Goal: Task Accomplishment & Management: Complete application form

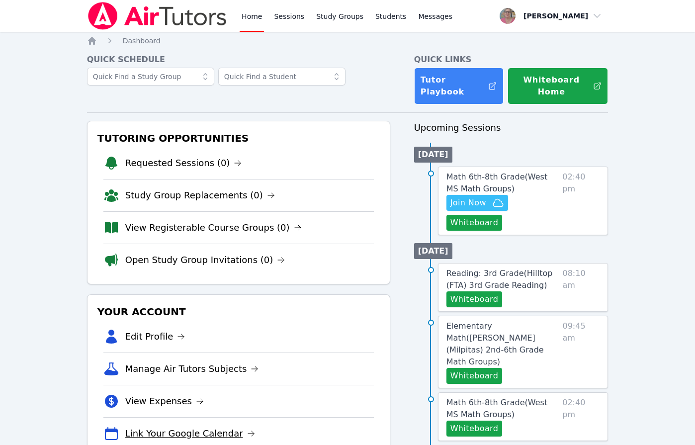
click at [182, 427] on link "Link Your Google Calendar" at bounding box center [190, 433] width 130 height 14
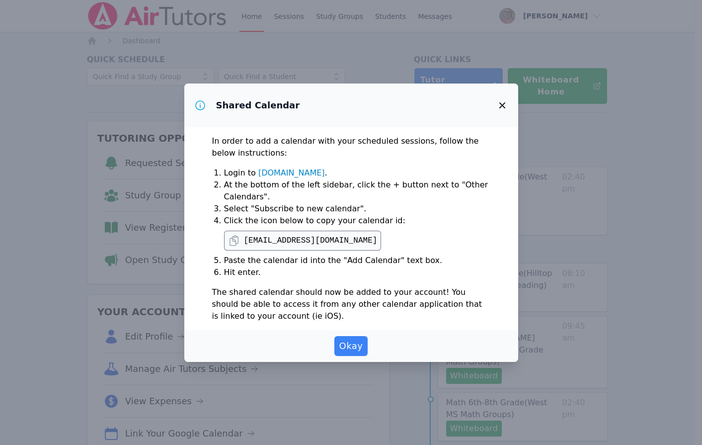
click at [500, 106] on icon "button" at bounding box center [503, 105] width 12 height 12
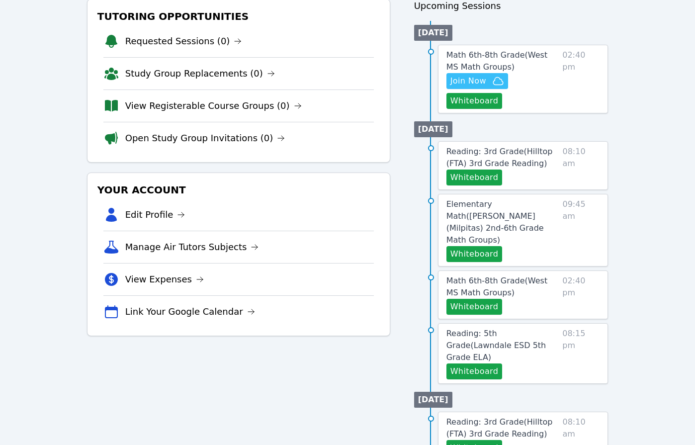
scroll to position [125, 0]
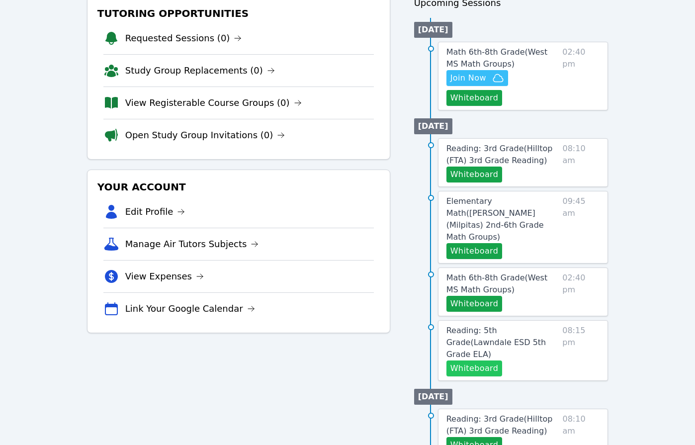
click at [492, 360] on button "Whiteboard" at bounding box center [474, 368] width 56 height 16
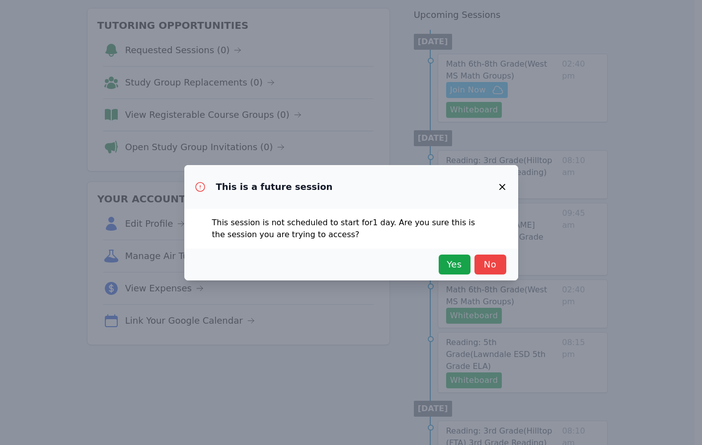
click at [447, 275] on div "Yes No" at bounding box center [351, 265] width 334 height 32
click at [448, 267] on span "Yes" at bounding box center [455, 264] width 22 height 14
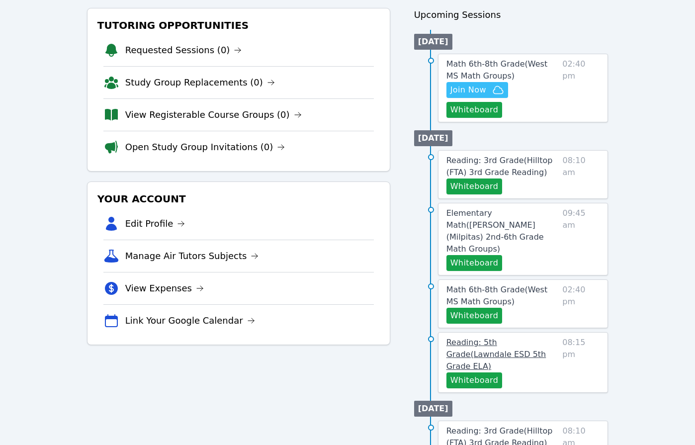
click at [504, 338] on span "Reading: 5th Grade ( Lawndale ESD 5th Grade ELA )" at bounding box center [496, 354] width 100 height 33
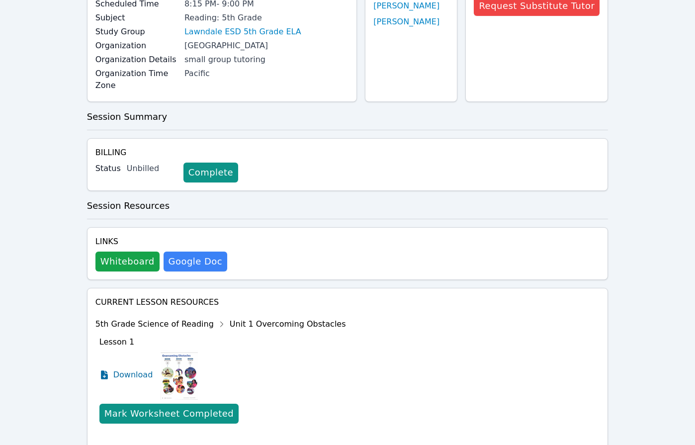
scroll to position [181, 0]
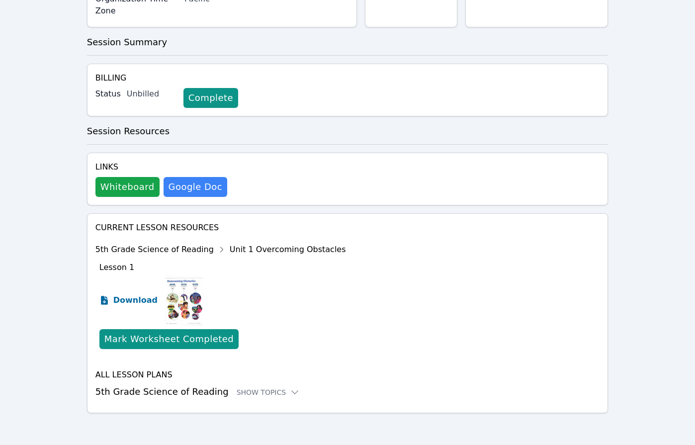
click at [125, 297] on span "Download" at bounding box center [135, 300] width 44 height 12
click at [237, 394] on div "Show Topics" at bounding box center [269, 392] width 64 height 10
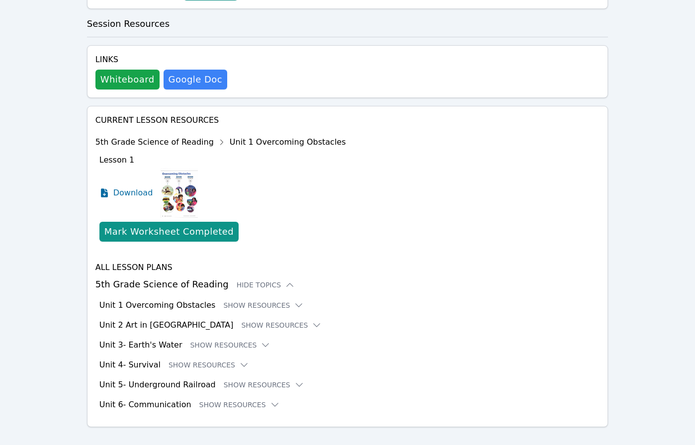
scroll to position [302, 0]
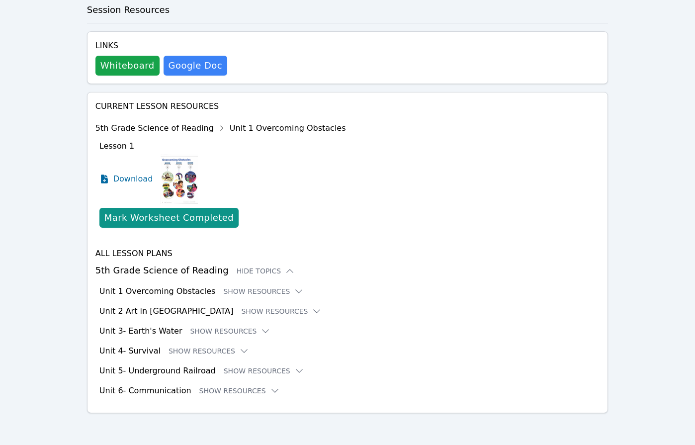
click at [169, 291] on h3 "Unit 1 Overcoming Obstacles" at bounding box center [157, 291] width 116 height 12
click at [257, 289] on button "Show Resources" at bounding box center [263, 291] width 81 height 10
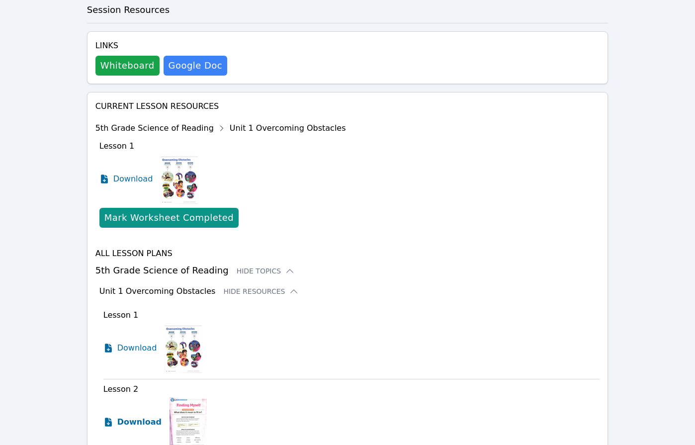
click at [129, 427] on span "Download" at bounding box center [139, 422] width 44 height 12
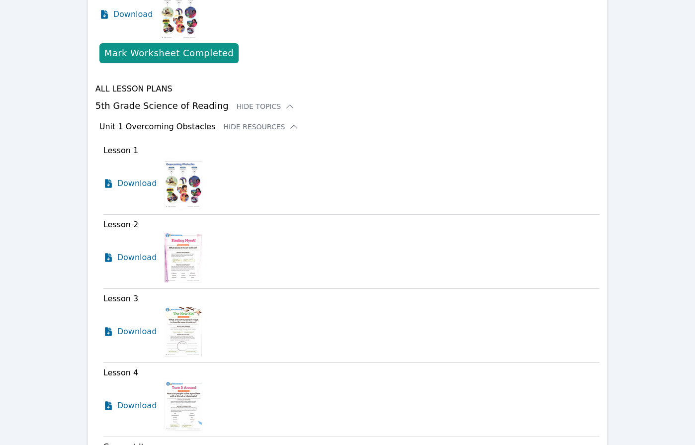
scroll to position [491, 0]
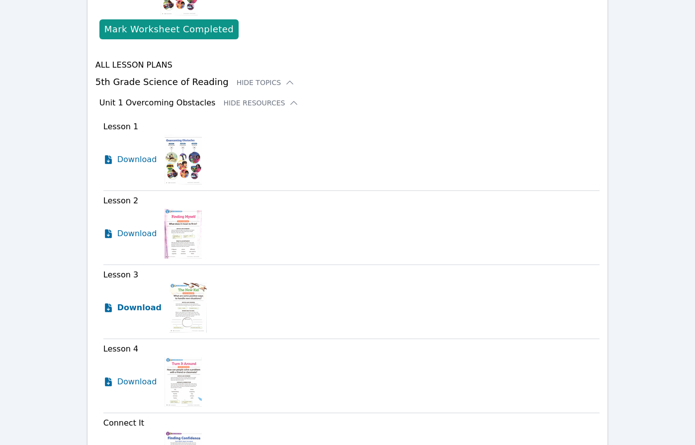
click at [125, 305] on span "Download" at bounding box center [139, 308] width 44 height 12
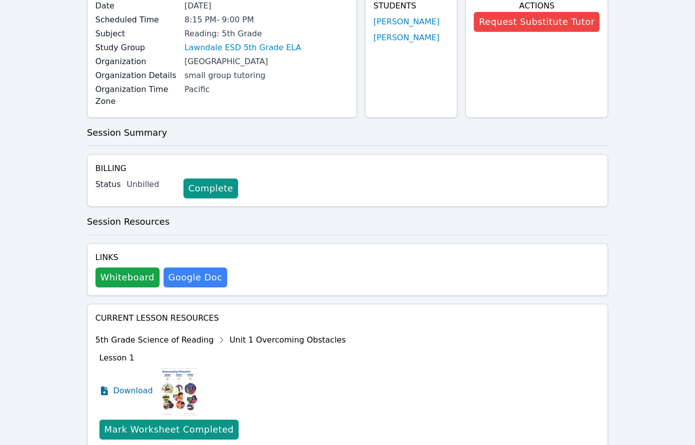
scroll to position [0, 0]
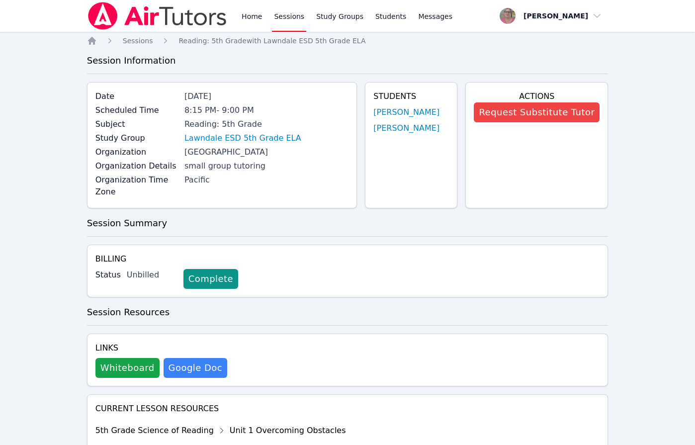
scroll to position [113, 0]
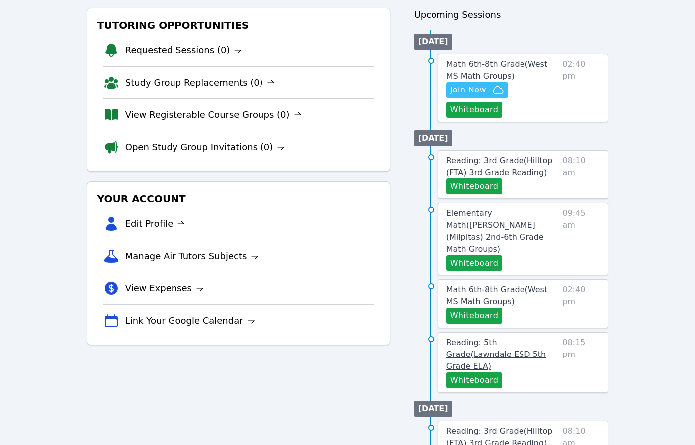
click at [508, 338] on span "Reading: 5th Grade ( Lawndale ESD 5th Grade ELA )" at bounding box center [496, 354] width 100 height 33
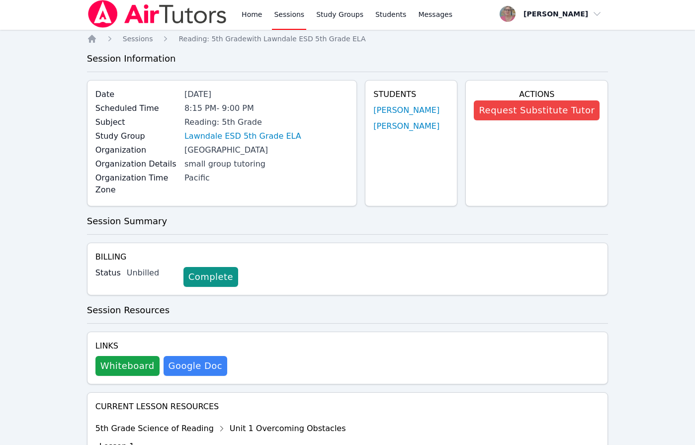
scroll to position [1, 0]
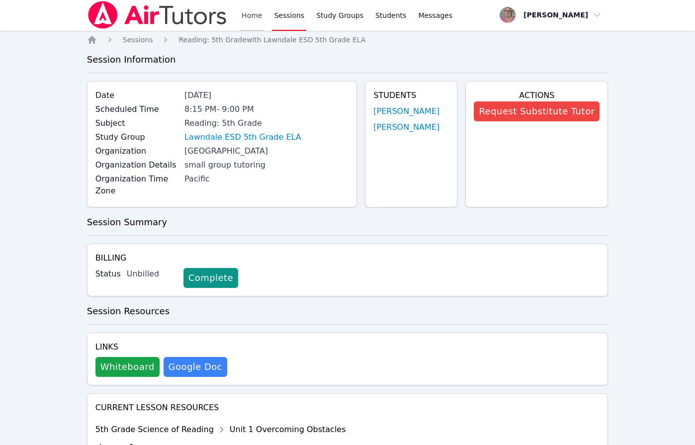
click at [255, 19] on link "Home" at bounding box center [252, 15] width 24 height 32
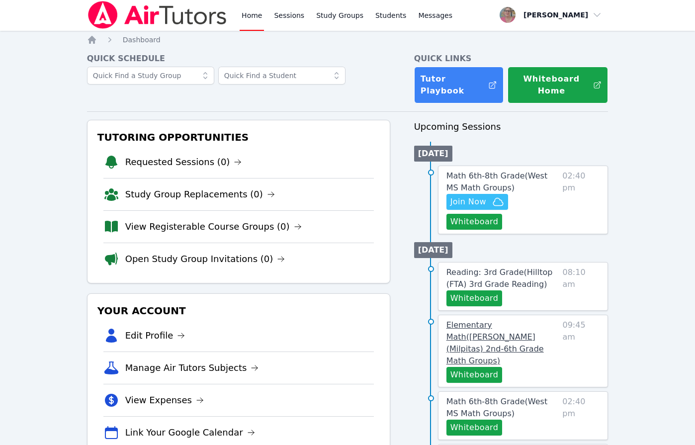
click at [496, 332] on span "Elementary Math ( Mattos (Milpitas) 2nd-6th Grade Math Groups )" at bounding box center [494, 342] width 97 height 45
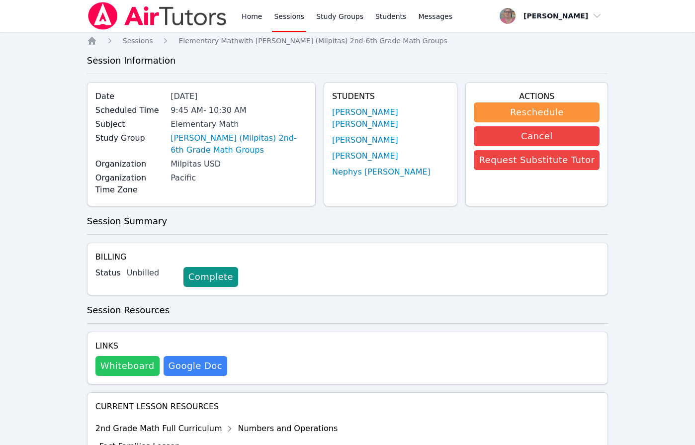
click at [123, 356] on button "Whiteboard" at bounding box center [127, 366] width 64 height 20
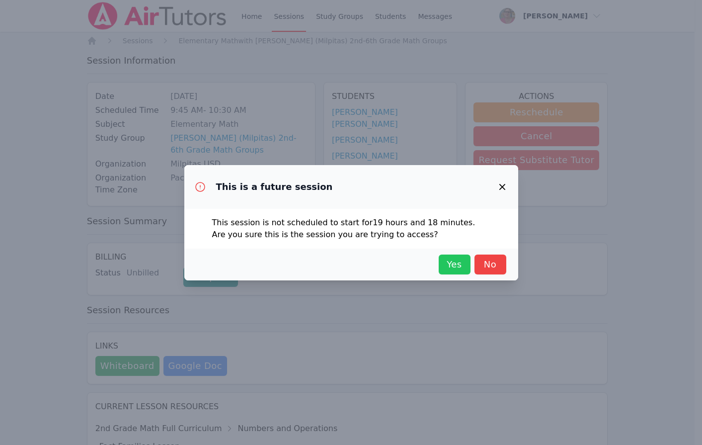
click at [457, 257] on span "Yes" at bounding box center [455, 264] width 22 height 14
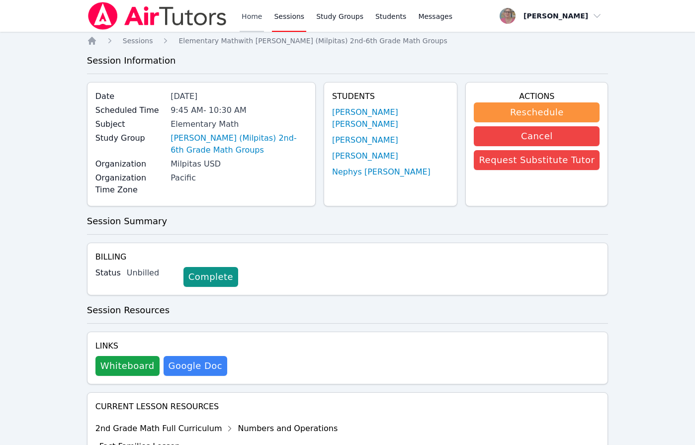
click at [254, 10] on link "Home" at bounding box center [252, 16] width 24 height 32
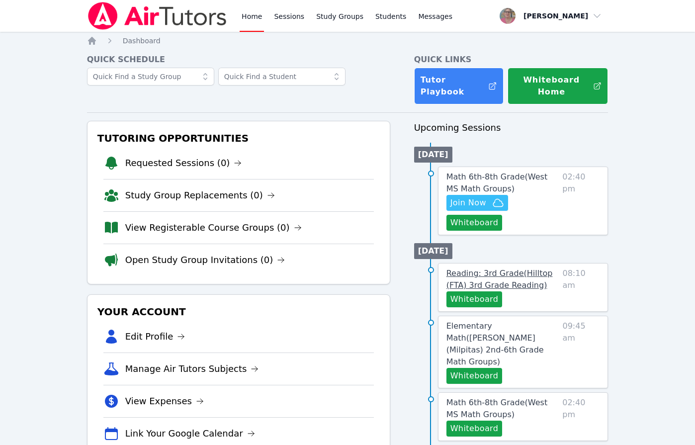
click at [529, 273] on span "Reading: 3rd Grade ( Hilltop (FTA) 3rd Grade Reading )" at bounding box center [499, 278] width 106 height 21
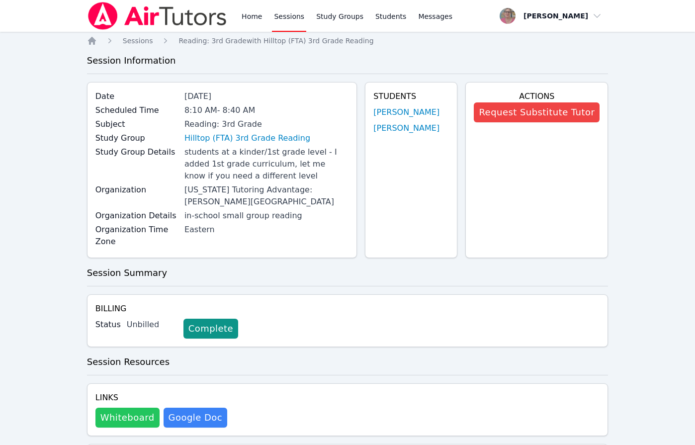
click at [112, 417] on button "Whiteboard" at bounding box center [127, 418] width 64 height 20
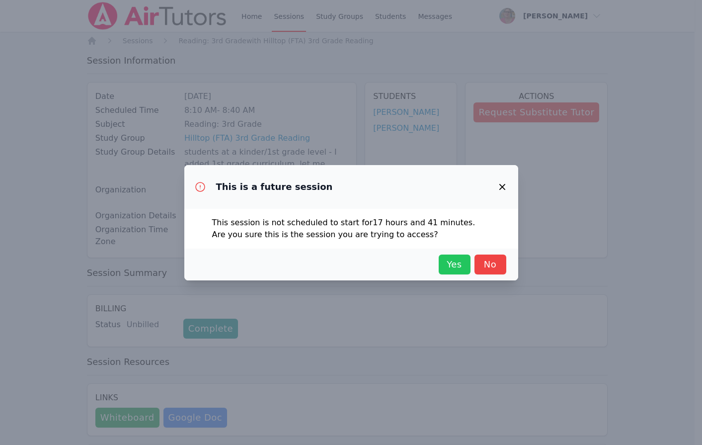
click at [454, 265] on span "Yes" at bounding box center [455, 264] width 22 height 14
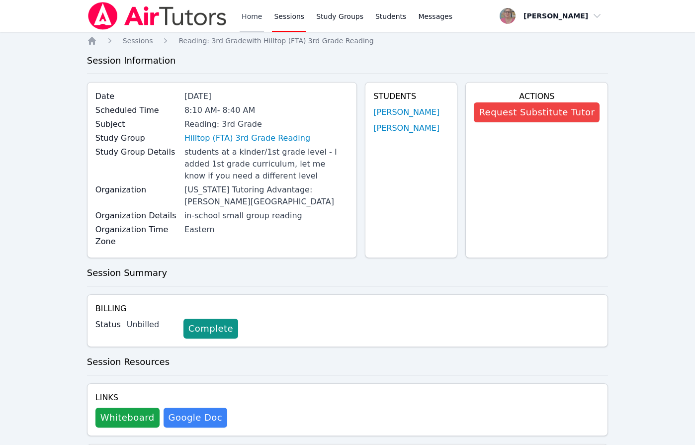
click at [254, 21] on link "Home" at bounding box center [252, 16] width 24 height 32
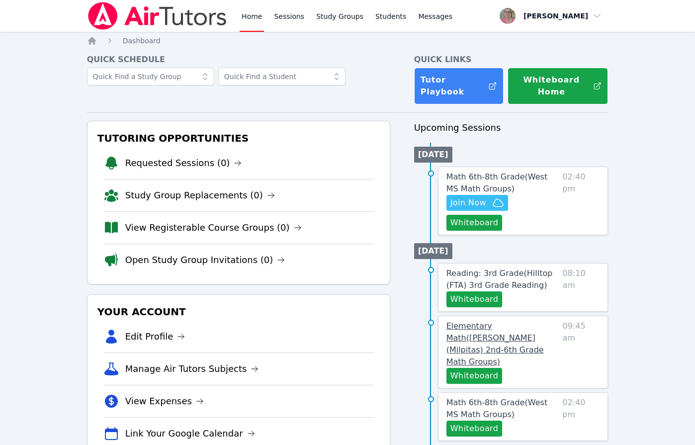
click at [509, 333] on span "Elementary Math ( Mattos (Milpitas) 2nd-6th Grade Math Groups )" at bounding box center [494, 343] width 97 height 45
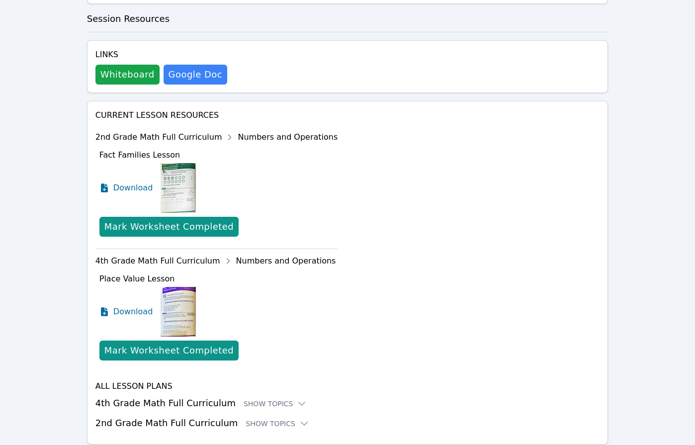
scroll to position [311, 0]
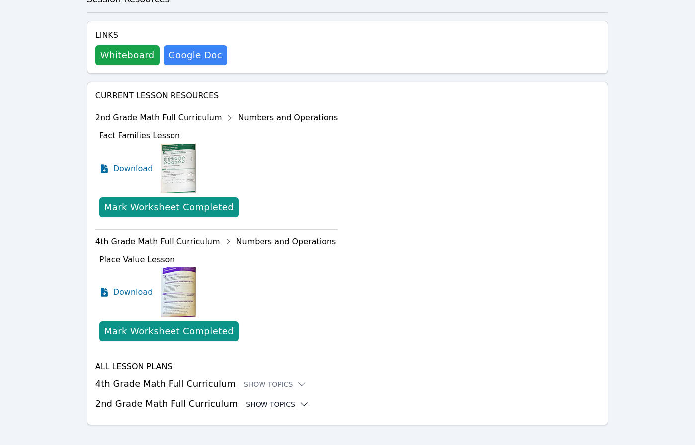
click at [252, 399] on div "Show Topics" at bounding box center [278, 404] width 64 height 10
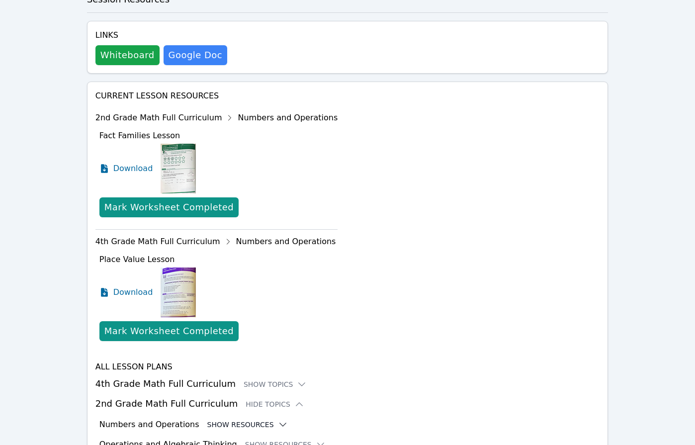
click at [226, 420] on button "Show Resources" at bounding box center [247, 425] width 81 height 10
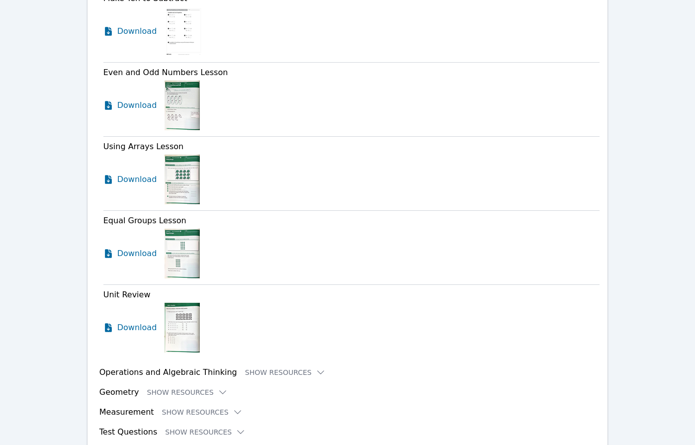
scroll to position [1456, 0]
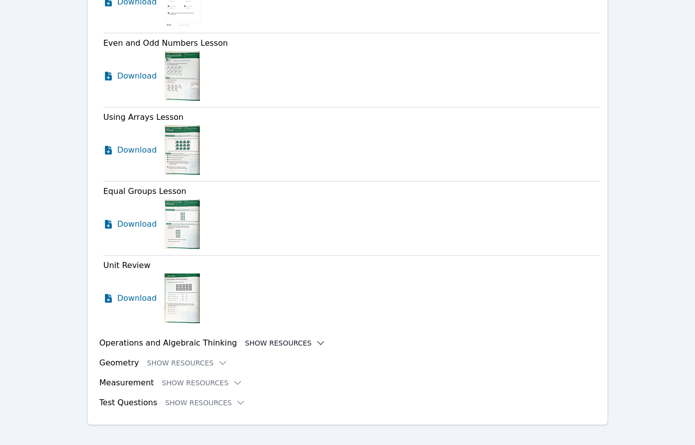
click at [264, 338] on button "Show Resources" at bounding box center [285, 343] width 81 height 10
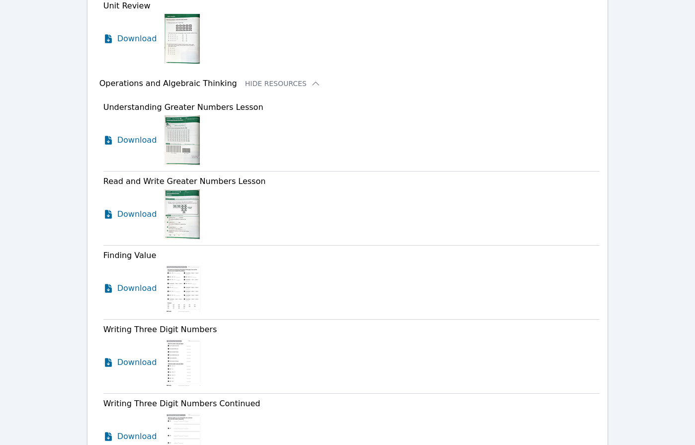
scroll to position [1697, 0]
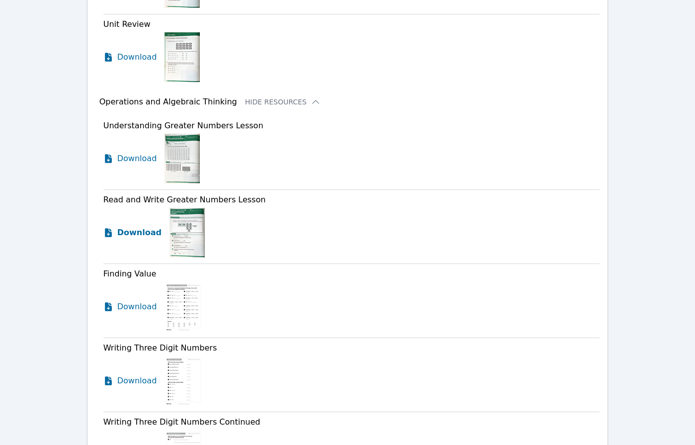
click at [126, 227] on span "Download" at bounding box center [139, 233] width 44 height 12
click at [130, 301] on span "Download" at bounding box center [139, 307] width 44 height 12
click at [130, 375] on span "Download" at bounding box center [139, 381] width 44 height 12
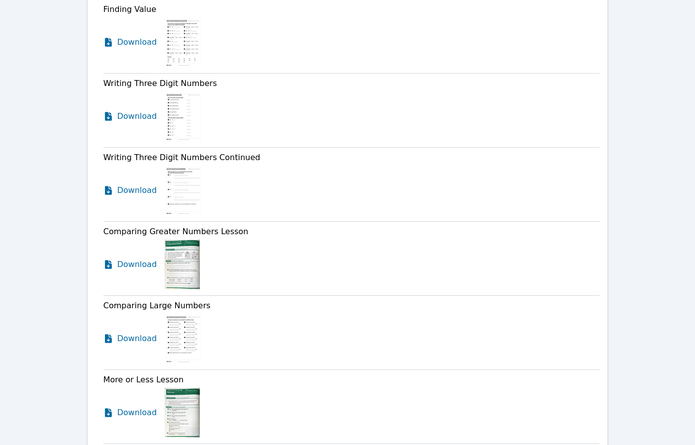
scroll to position [1966, 0]
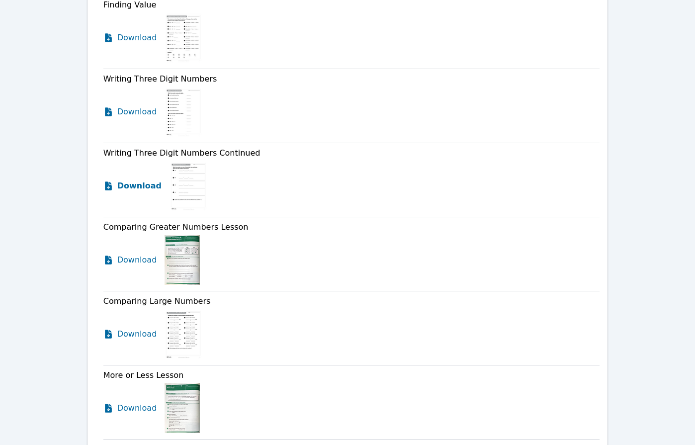
click at [144, 180] on span "Download" at bounding box center [139, 186] width 44 height 12
click at [130, 254] on span "Download" at bounding box center [139, 260] width 44 height 12
click at [129, 328] on span "Download" at bounding box center [139, 334] width 44 height 12
click at [582, 246] on div "Download" at bounding box center [351, 260] width 497 height 50
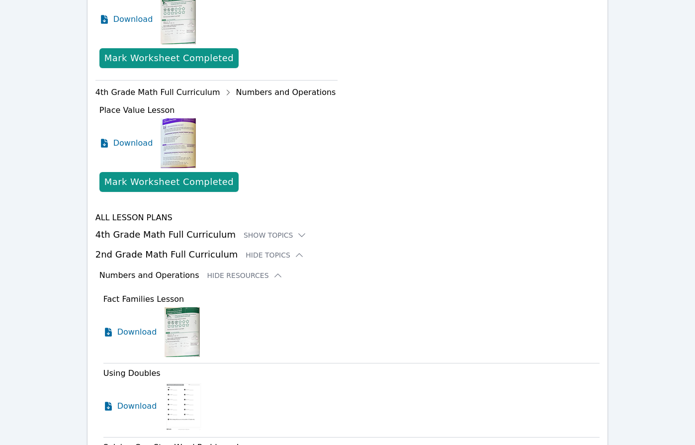
scroll to position [0, 0]
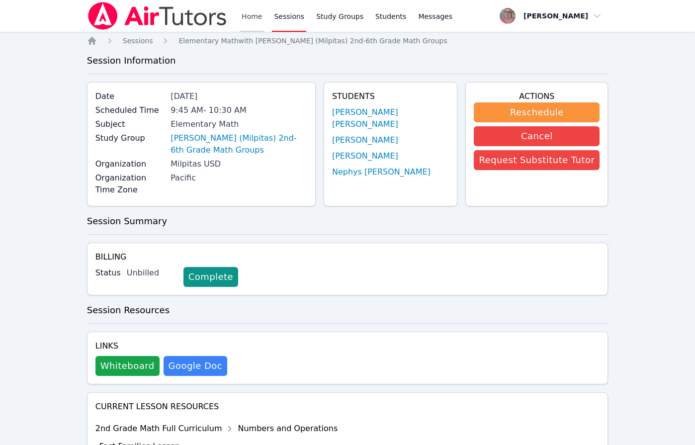
click at [250, 9] on link "Home" at bounding box center [252, 16] width 24 height 32
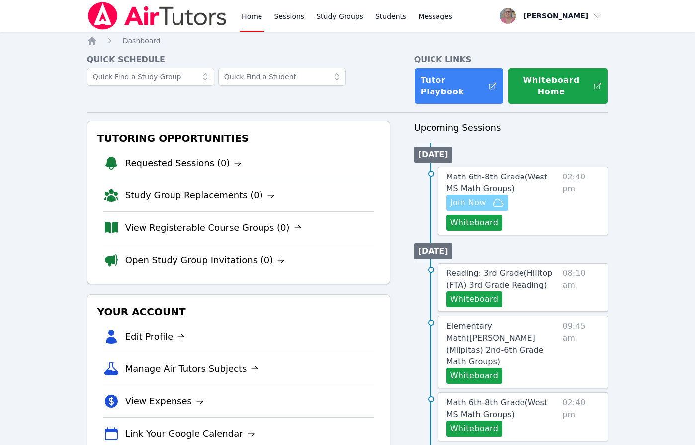
click at [474, 204] on span "Join Now" at bounding box center [468, 203] width 36 height 12
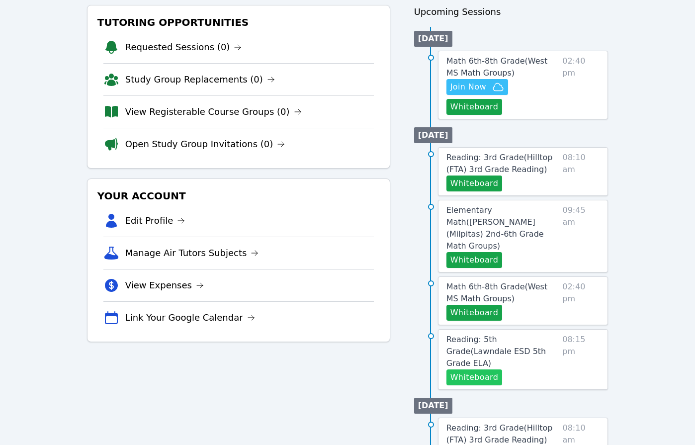
click at [482, 369] on button "Whiteboard" at bounding box center [474, 377] width 56 height 16
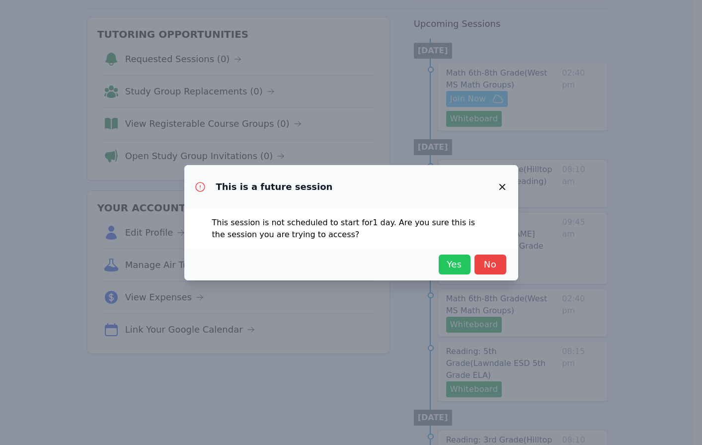
click at [444, 261] on span "Yes" at bounding box center [455, 264] width 22 height 14
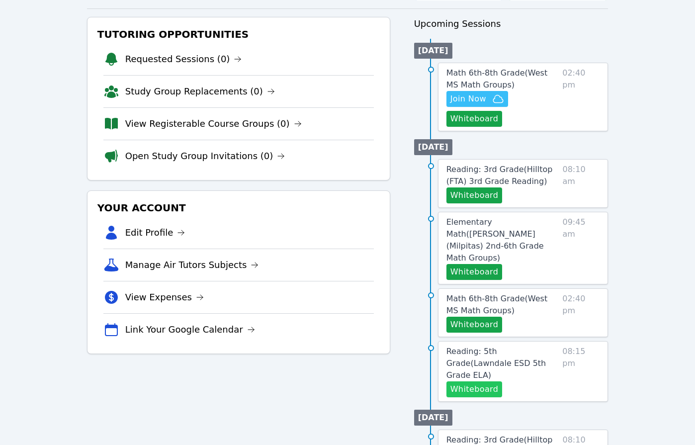
click at [486, 381] on button "Whiteboard" at bounding box center [474, 389] width 56 height 16
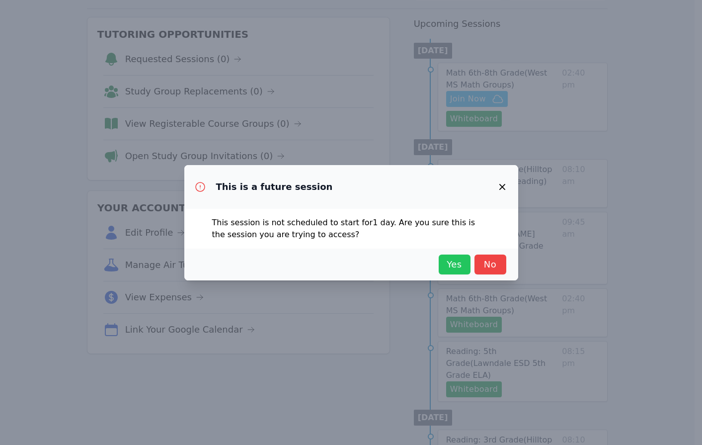
click at [461, 263] on span "Yes" at bounding box center [455, 264] width 22 height 14
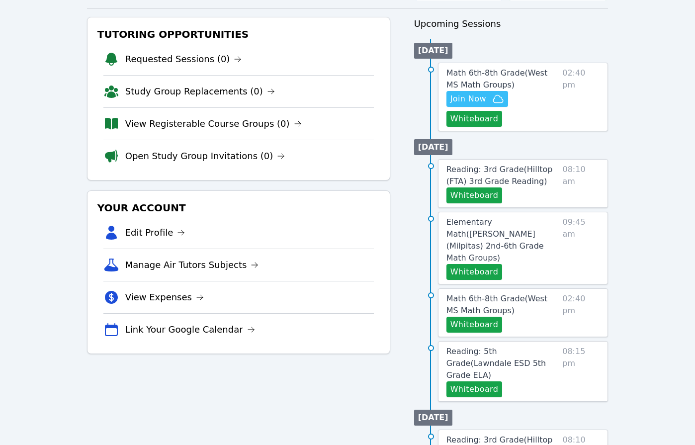
click at [262, 427] on div "Tutoring Opportunities Requested Sessions (0) Study Group Replacements (0) View…" at bounding box center [238, 373] width 303 height 712
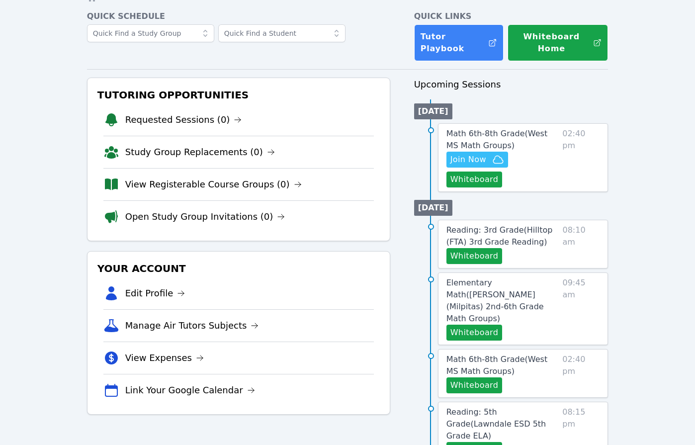
scroll to position [0, 0]
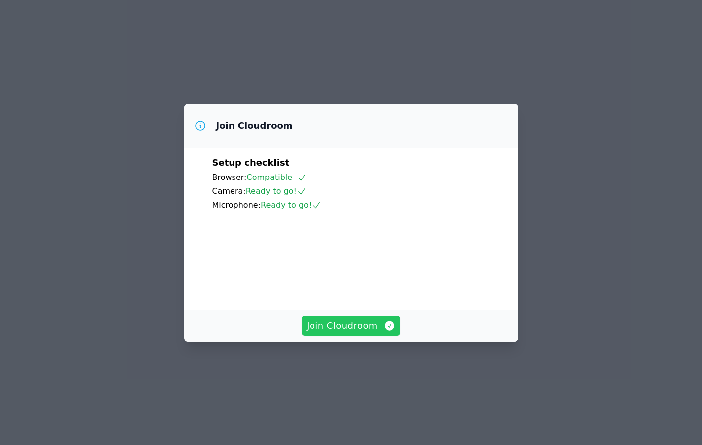
click at [331, 333] on span "Join Cloudroom" at bounding box center [351, 326] width 89 height 14
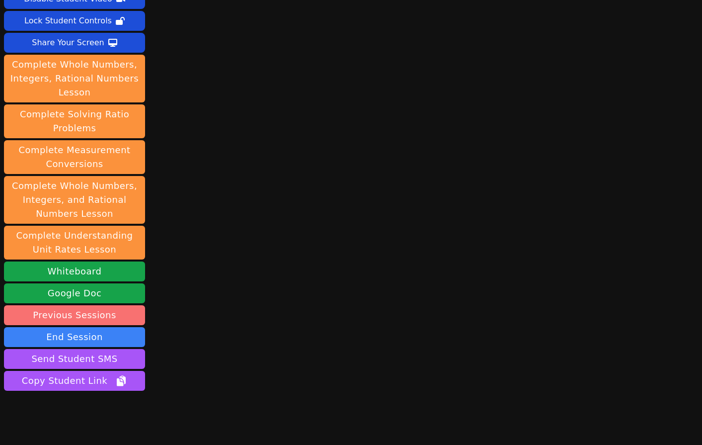
scroll to position [84, 0]
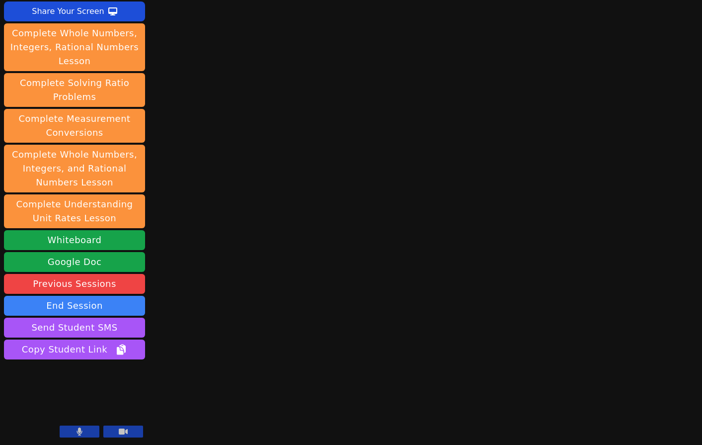
click at [66, 429] on button at bounding box center [80, 431] width 40 height 12
drag, startPoint x: 217, startPoint y: 203, endPoint x: 230, endPoint y: 172, distance: 33.6
click at [217, 203] on div "Session starts in 00:02:12 Mute Students Disable Student Video Lock Student Con…" at bounding box center [351, 138] width 702 height 445
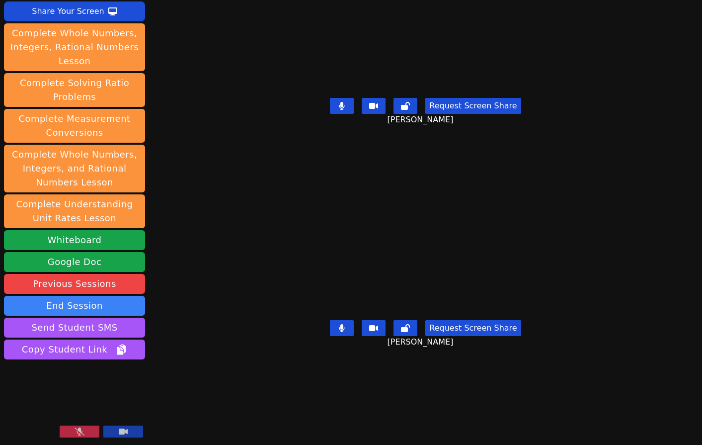
click at [68, 433] on button at bounding box center [80, 431] width 40 height 12
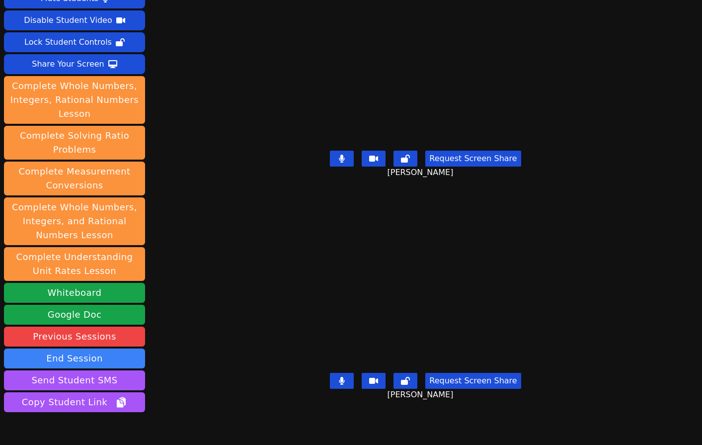
scroll to position [0, 0]
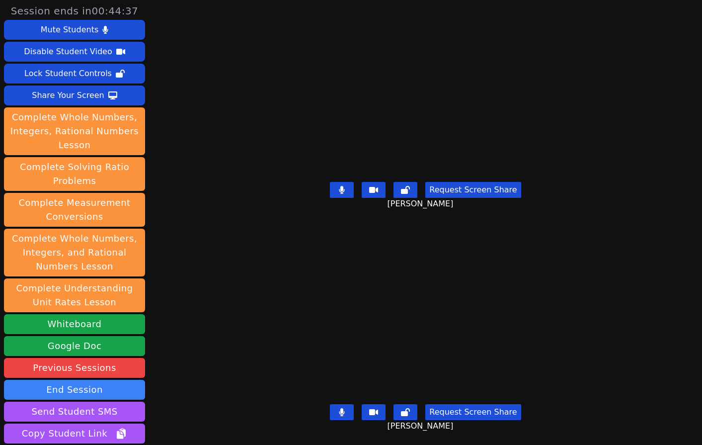
click at [213, 401] on div "Session ends in 00:44:37 Mute Students Disable Student Video Lock Student Contr…" at bounding box center [351, 222] width 702 height 445
click at [226, 333] on div "Session ends in 00:44:35 Mute Students Disable Student Video Lock Student Contr…" at bounding box center [351, 222] width 702 height 445
click at [211, 261] on div "Session ends in 00:44:15 Mute Students Disable Student Video Lock Student Contr…" at bounding box center [351, 222] width 702 height 445
click at [191, 250] on div "Session ends in 00:43:02 Mute Students Disable Student Video Lock Student Contr…" at bounding box center [351, 222] width 702 height 445
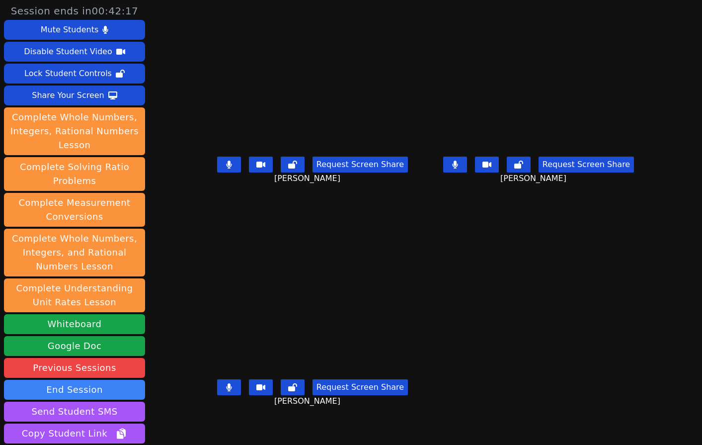
click at [203, 415] on div "Request Screen Share [PERSON_NAME]" at bounding box center [312, 395] width 218 height 40
click at [215, 429] on div "[PERSON_NAME] Request Screen Share [PERSON_NAME]" at bounding box center [312, 334] width 218 height 223
click at [280, 433] on div "[PERSON_NAME] Request Screen Share [PERSON_NAME]" at bounding box center [312, 334] width 218 height 223
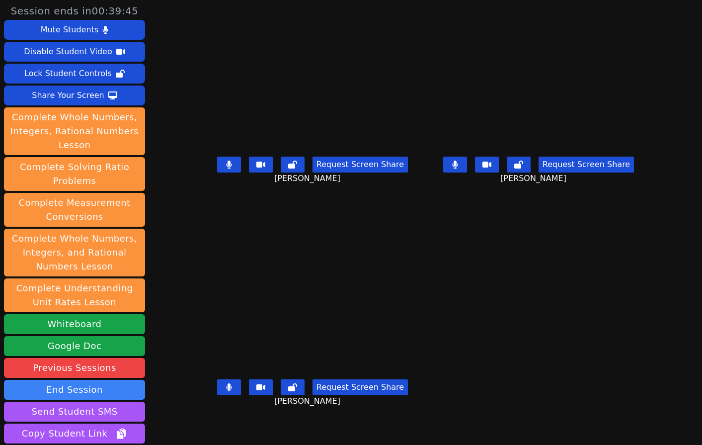
click at [266, 425] on div "[PERSON_NAME] Request Screen Share [PERSON_NAME]" at bounding box center [312, 334] width 218 height 223
click at [203, 427] on div "[PERSON_NAME] Request Screen Share [PERSON_NAME]" at bounding box center [312, 334] width 218 height 223
click at [316, 426] on div "[PERSON_NAME] Request Screen Share [PERSON_NAME]" at bounding box center [312, 334] width 218 height 223
click at [320, 426] on div "[PERSON_NAME] Request Screen Share [PERSON_NAME]" at bounding box center [312, 334] width 218 height 223
click at [233, 192] on div "Request Screen Share [PERSON_NAME]" at bounding box center [312, 173] width 218 height 40
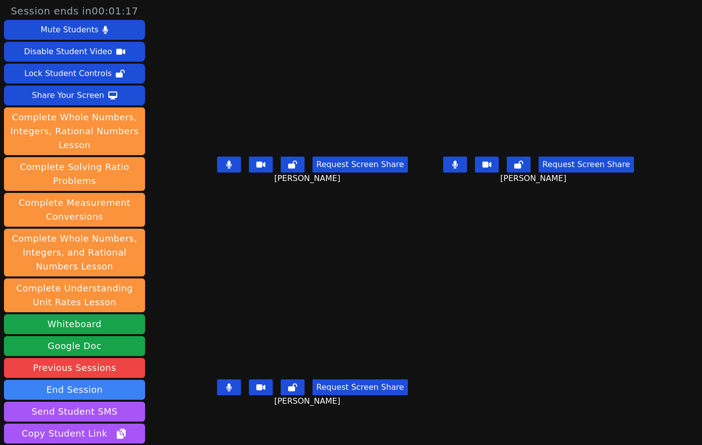
click at [203, 192] on div "Request Screen Share [PERSON_NAME]" at bounding box center [312, 173] width 218 height 40
click at [203, 415] on div "Request Screen Share [PERSON_NAME]" at bounding box center [312, 395] width 218 height 40
click at [203, 423] on div "[PERSON_NAME] Request Screen Share [PERSON_NAME]" at bounding box center [312, 334] width 218 height 223
click at [203, 211] on div "[PERSON_NAME] Request Screen Share [PERSON_NAME]" at bounding box center [312, 111] width 218 height 223
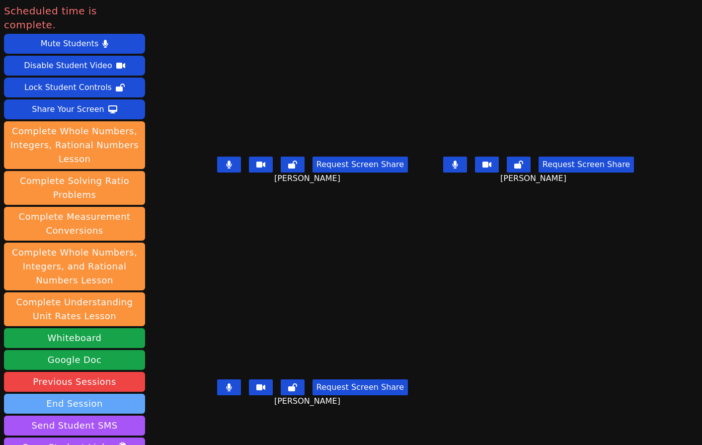
click at [64, 394] on button "End Session" at bounding box center [74, 404] width 141 height 20
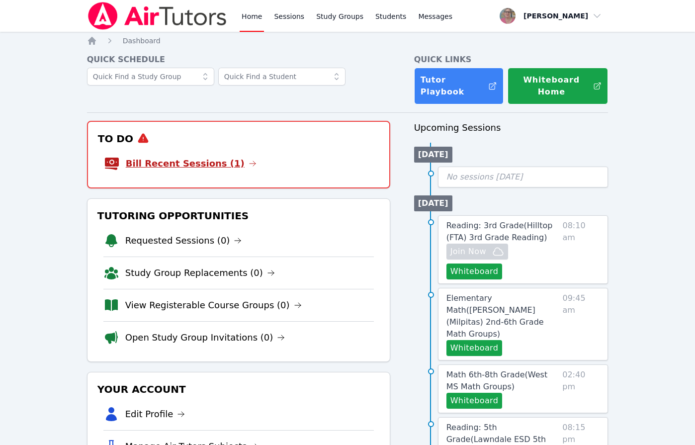
click at [205, 165] on link "Bill Recent Sessions (1)" at bounding box center [191, 164] width 131 height 14
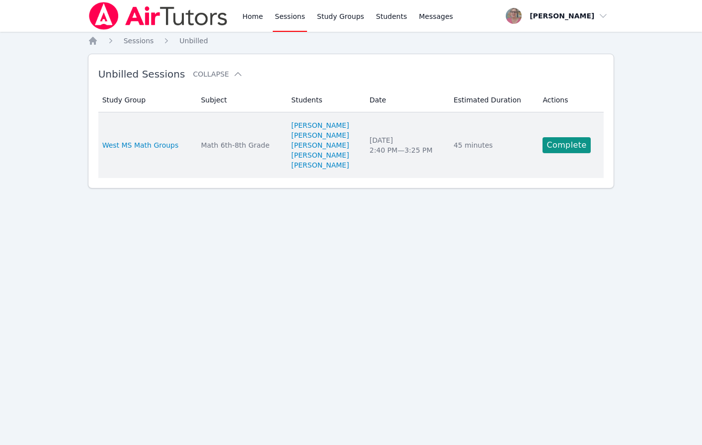
click at [543, 143] on td "Actions Complete" at bounding box center [570, 145] width 67 height 66
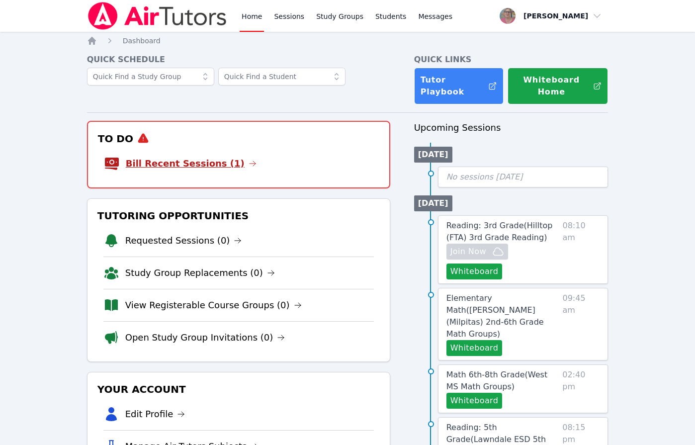
click at [181, 165] on link "Bill Recent Sessions (1)" at bounding box center [191, 164] width 131 height 14
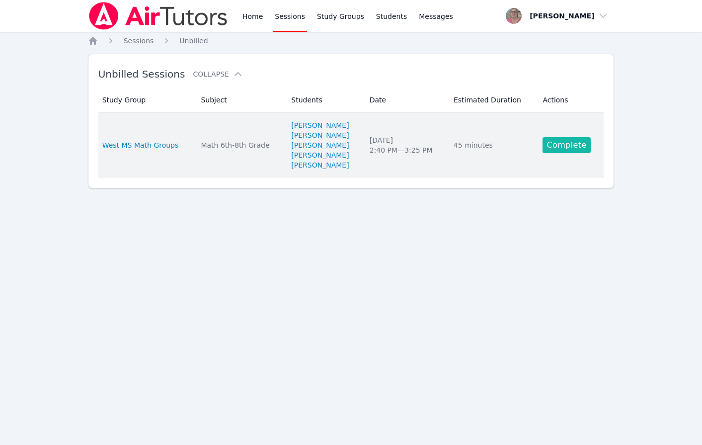
click at [560, 149] on link "Complete" at bounding box center [567, 145] width 48 height 16
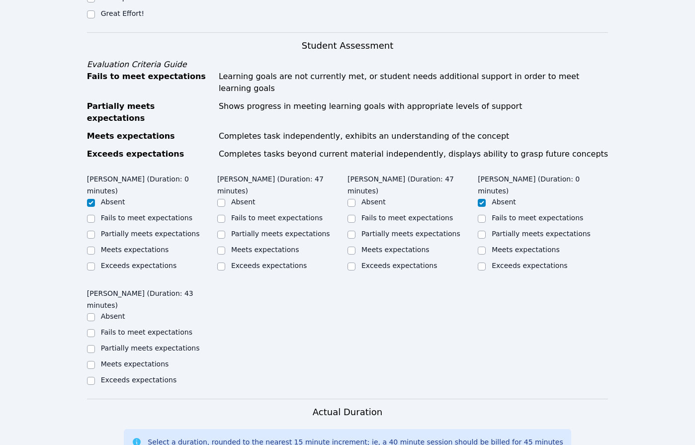
scroll to position [699, 0]
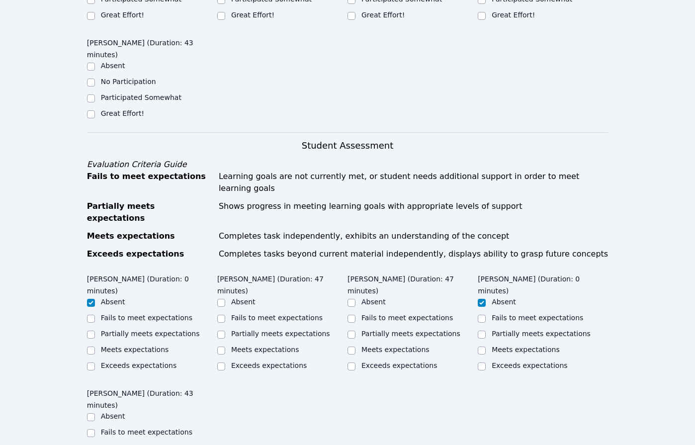
click at [248, 345] on label "Meets expectations" at bounding box center [265, 349] width 68 height 8
click at [225, 346] on input "Meets expectations" at bounding box center [221, 350] width 8 height 8
checkbox input "true"
click at [389, 345] on label "Meets expectations" at bounding box center [395, 349] width 68 height 8
click at [355, 346] on input "Meets expectations" at bounding box center [351, 350] width 8 height 8
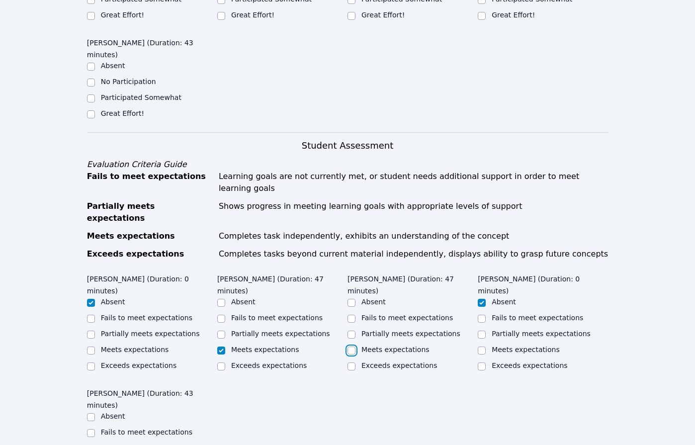
checkbox input "true"
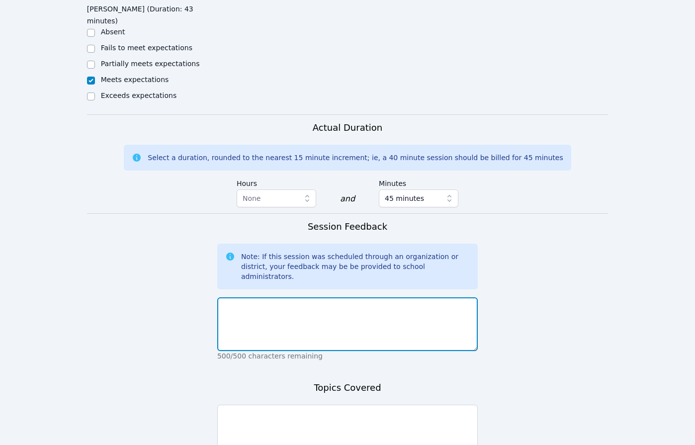
drag, startPoint x: 343, startPoint y: 210, endPoint x: 346, endPoint y: 203, distance: 7.1
click at [342, 297] on textarea at bounding box center [347, 324] width 260 height 54
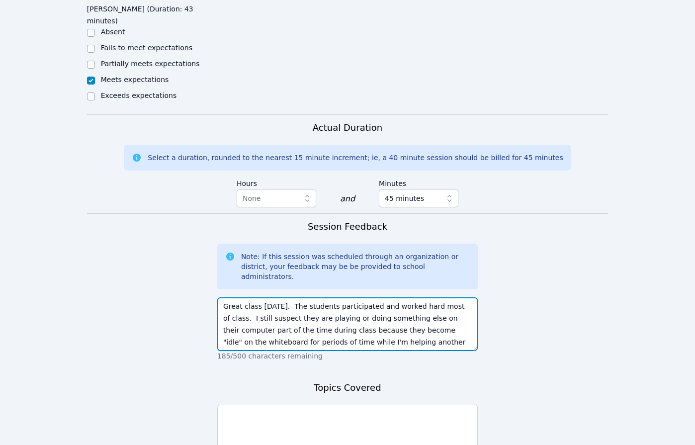
click at [354, 297] on textarea "Great class today. The students participated and worked hard most of class. I s…" at bounding box center [347, 324] width 260 height 54
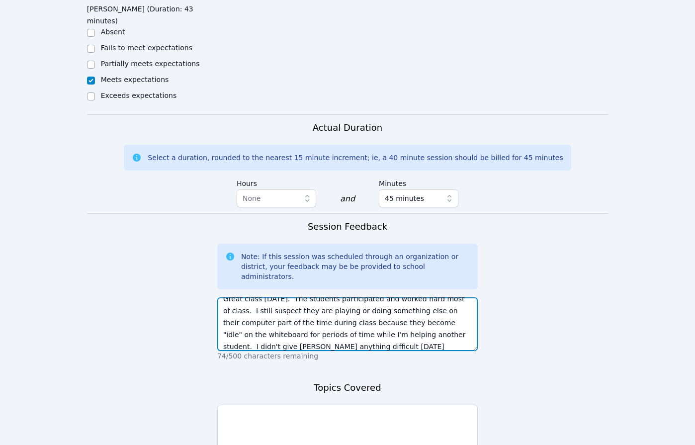
scroll to position [19, 0]
type textarea "Great class today. The students participated and worked hard most of class. I s…"
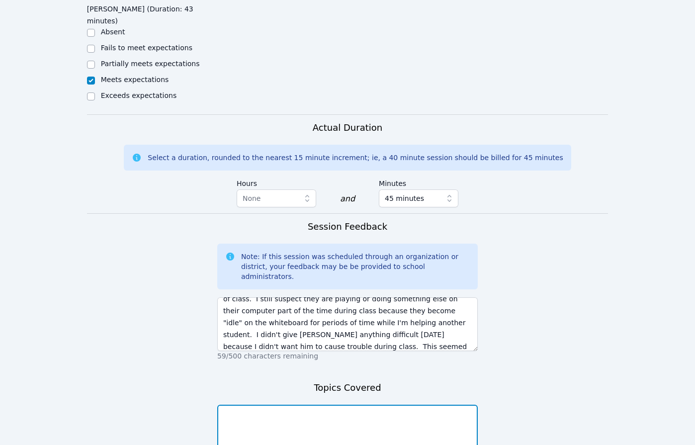
click at [358, 405] on textarea at bounding box center [347, 432] width 260 height 54
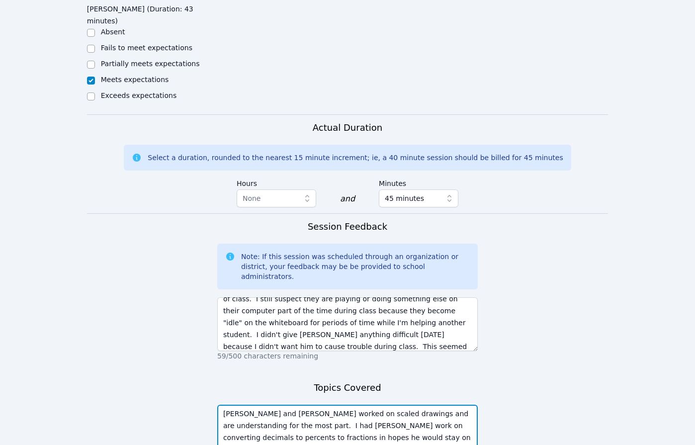
type textarea "Kyce and Roland worked on scaled drawings and are understanding for the most pa…"
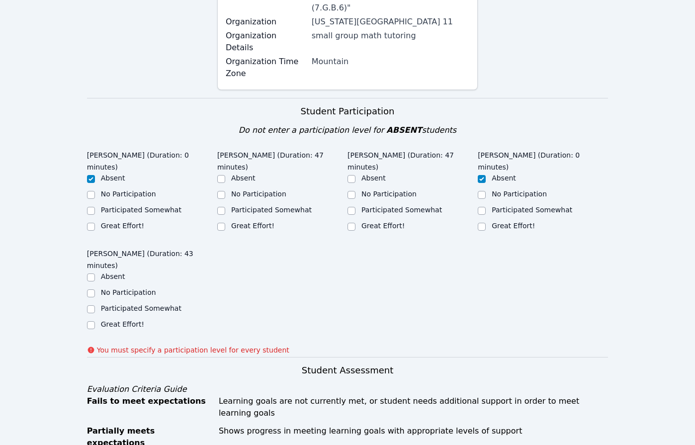
scroll to position [463, 0]
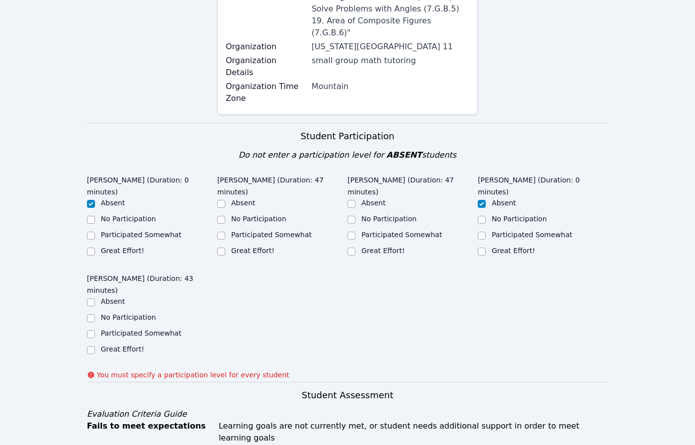
click at [373, 247] on label "Great Effort!" at bounding box center [382, 251] width 43 height 8
click at [355, 248] on input "Great Effort!" at bounding box center [351, 252] width 8 height 8
checkbox input "true"
click at [271, 246] on div "Great Effort!" at bounding box center [282, 252] width 130 height 12
click at [104, 345] on label "Great Effort!" at bounding box center [122, 349] width 43 height 8
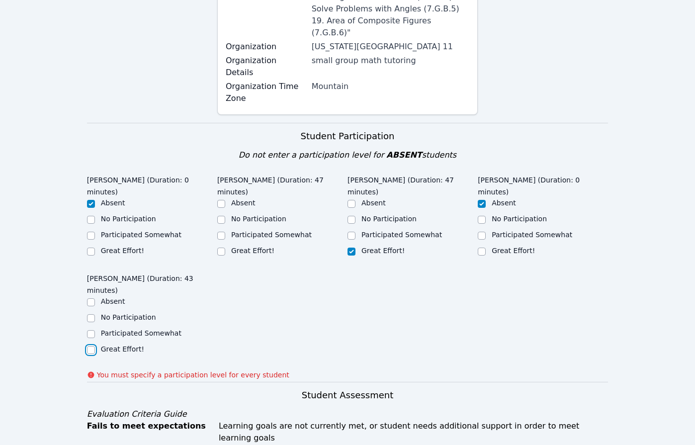
click at [95, 346] on input "Great Effort!" at bounding box center [91, 350] width 8 height 8
checkbox input "true"
click at [255, 247] on label "Great Effort!" at bounding box center [252, 251] width 43 height 8
click at [225, 248] on input "Great Effort!" at bounding box center [221, 252] width 8 height 8
checkbox input "true"
